Goal: Transaction & Acquisition: Register for event/course

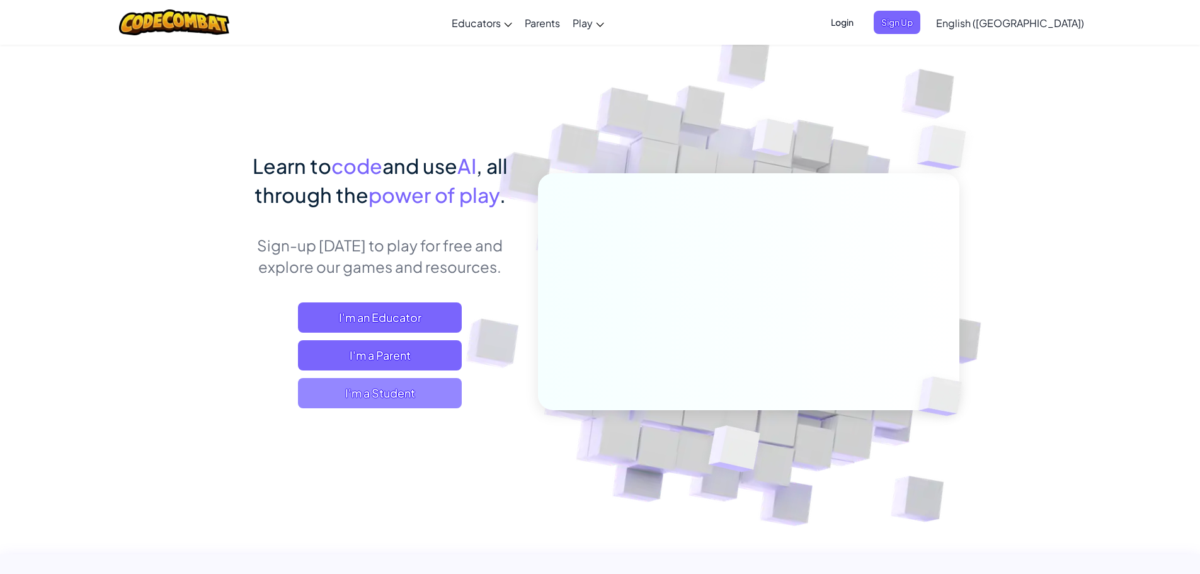
click at [433, 388] on span "I'm a Student" at bounding box center [380, 393] width 164 height 30
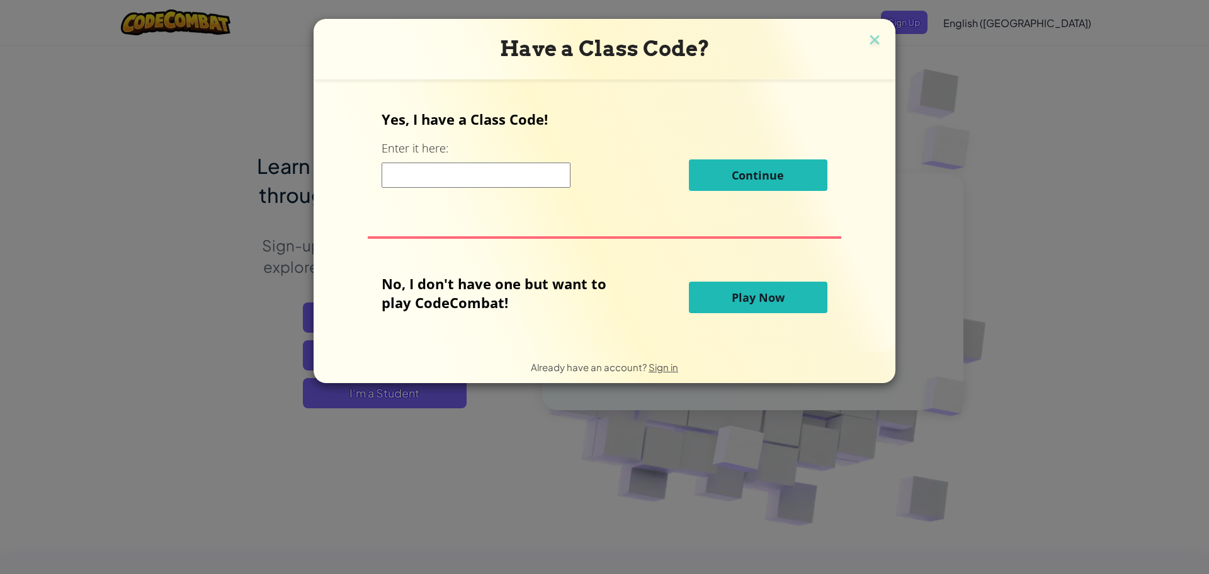
click at [482, 169] on input at bounding box center [476, 174] width 189 height 25
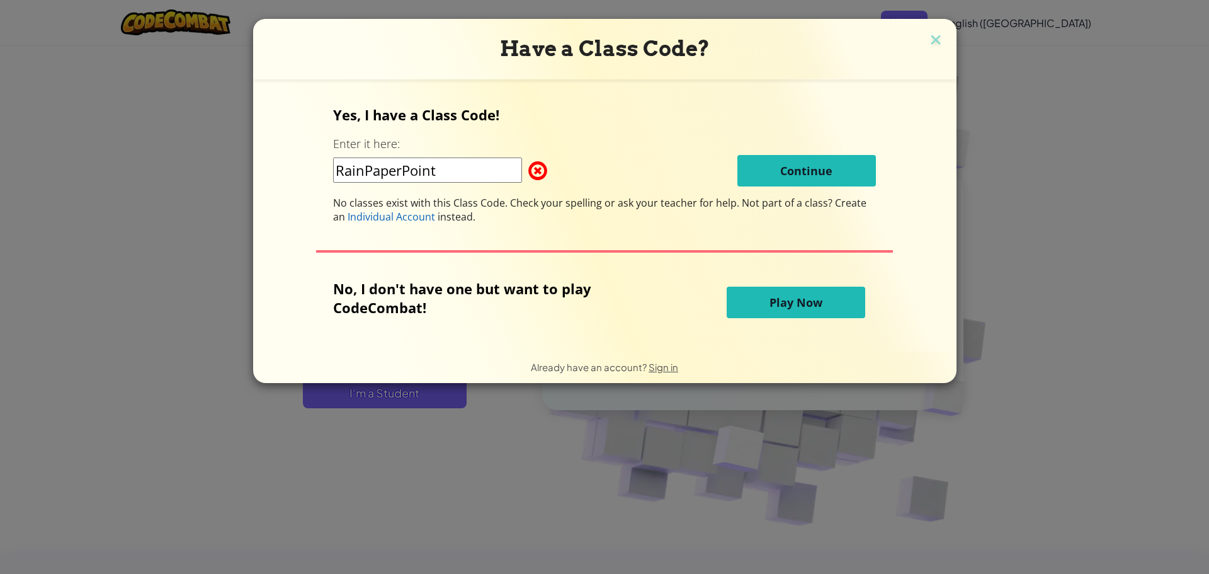
click at [504, 176] on input "RainPaperPoint" at bounding box center [427, 169] width 189 height 25
type input "RainPaperPoint`"
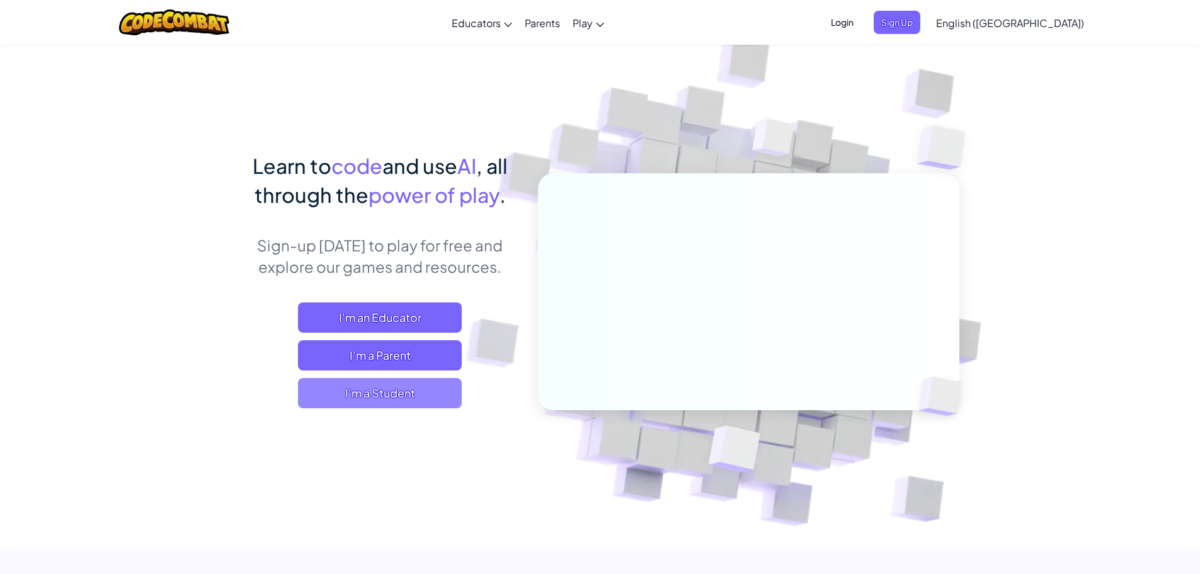
click at [368, 402] on span "I'm a Student" at bounding box center [380, 393] width 164 height 30
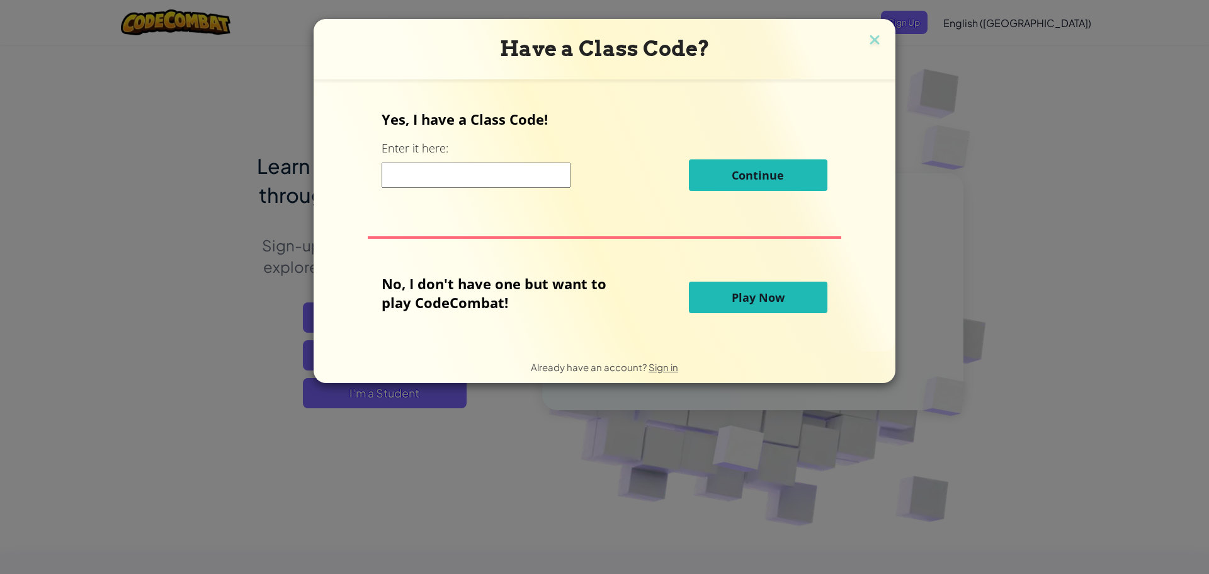
click at [526, 170] on input at bounding box center [476, 174] width 189 height 25
type input "BigSpoonGood"
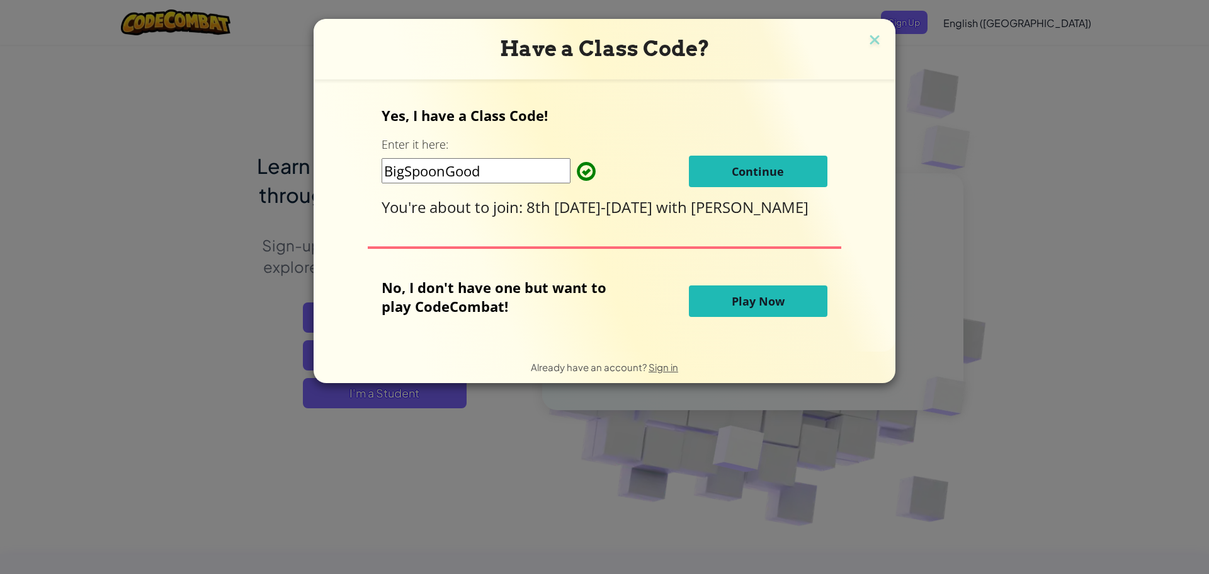
click at [759, 175] on span "Continue" at bounding box center [758, 171] width 52 height 15
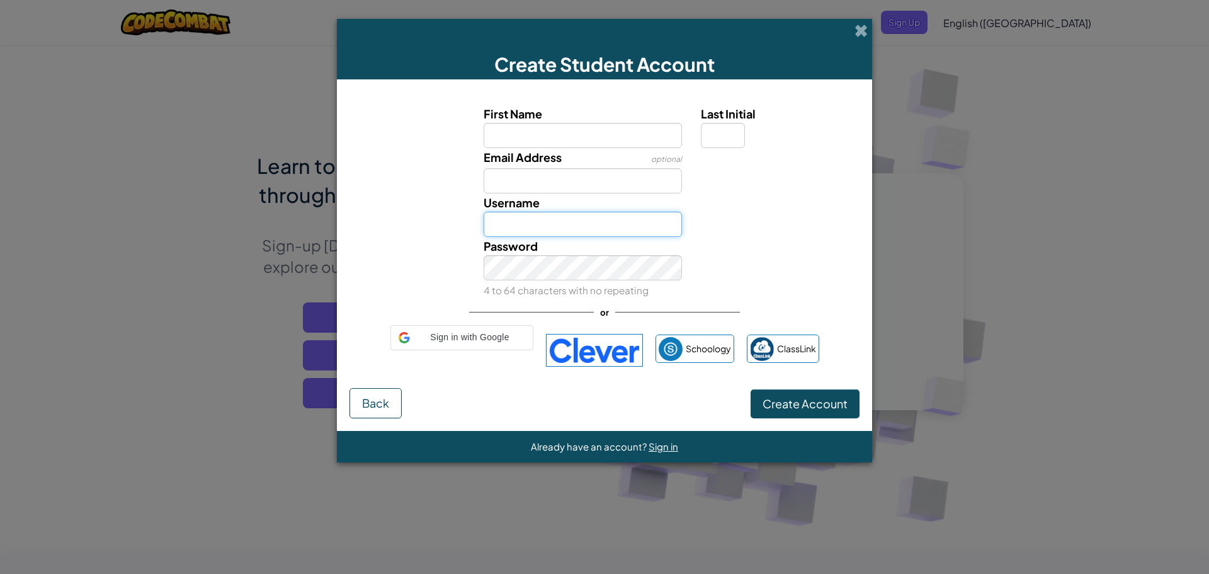
type input "mm367496"
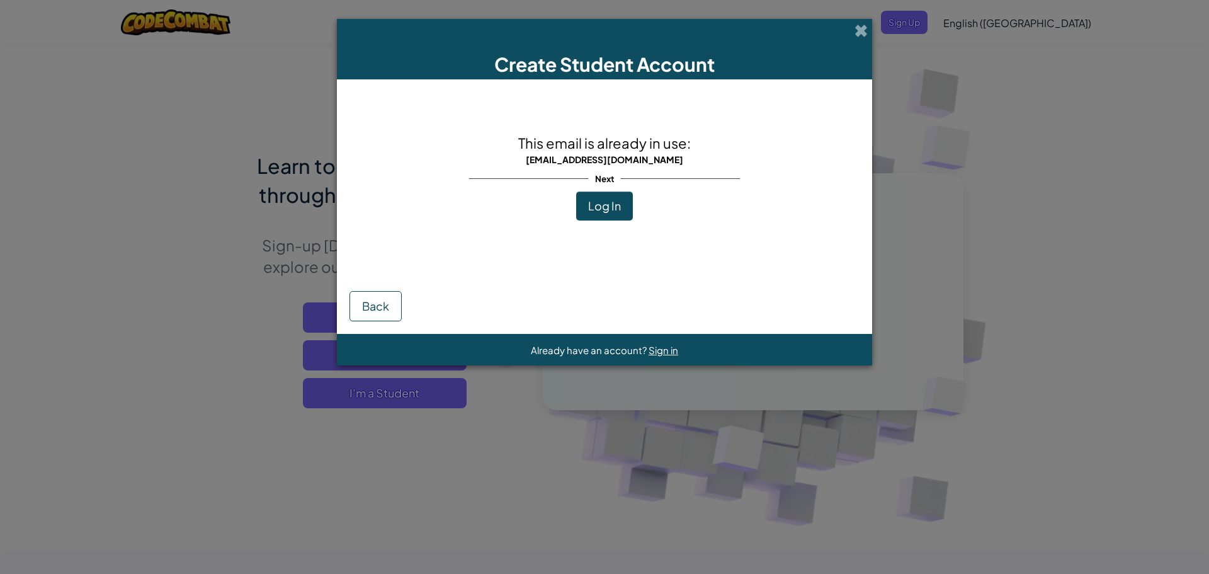
click at [601, 203] on span "Log In" at bounding box center [604, 205] width 33 height 14
